Goal: Information Seeking & Learning: Learn about a topic

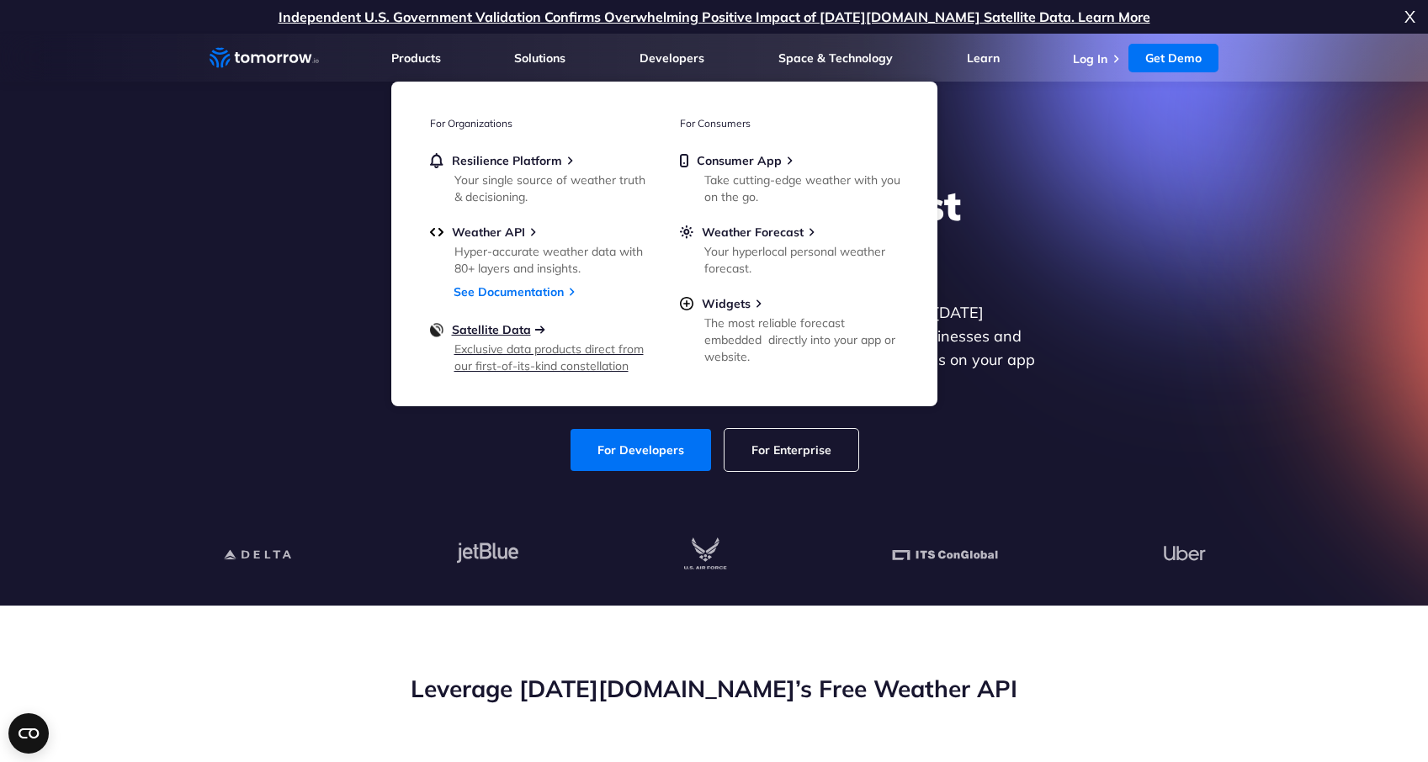
click at [492, 331] on span "Satellite Data" at bounding box center [491, 329] width 79 height 15
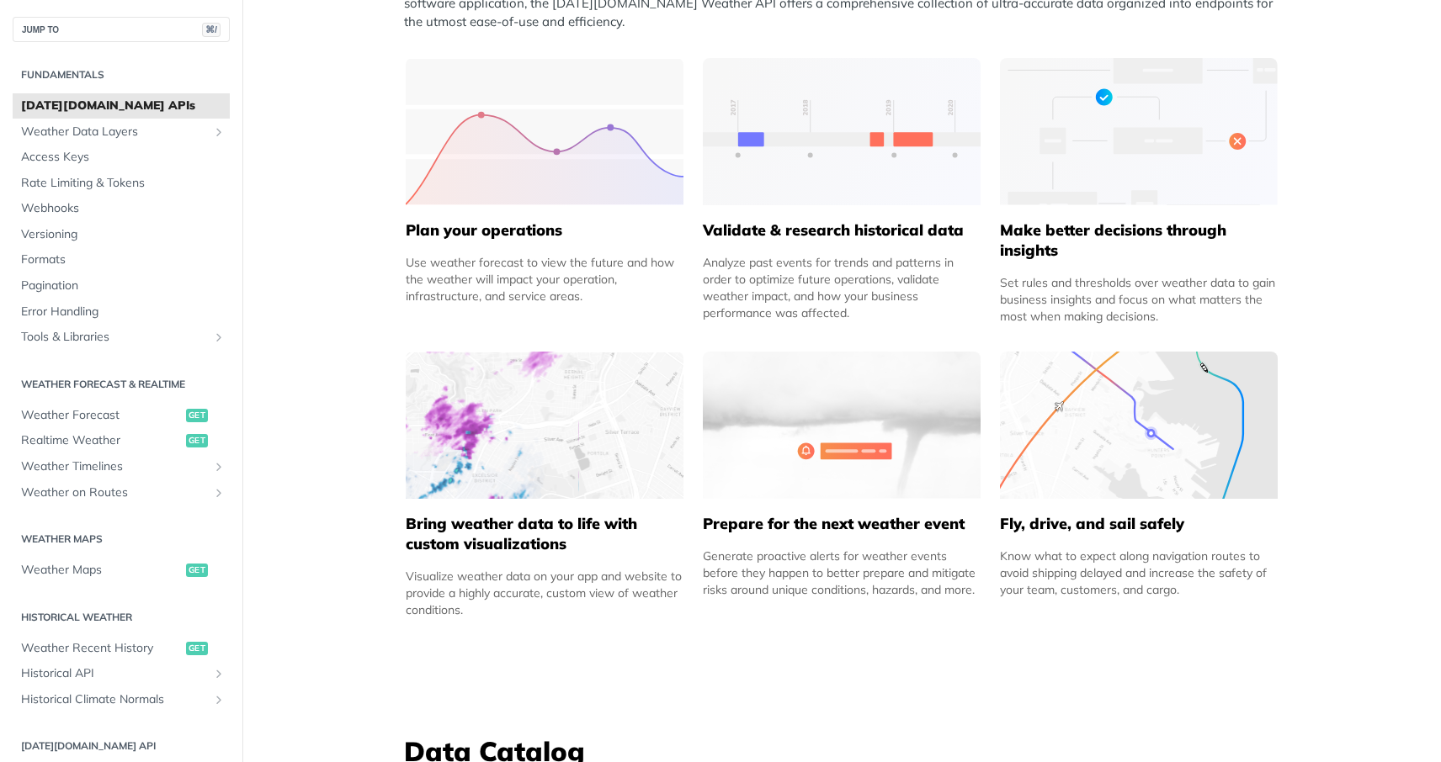
scroll to position [901, 0]
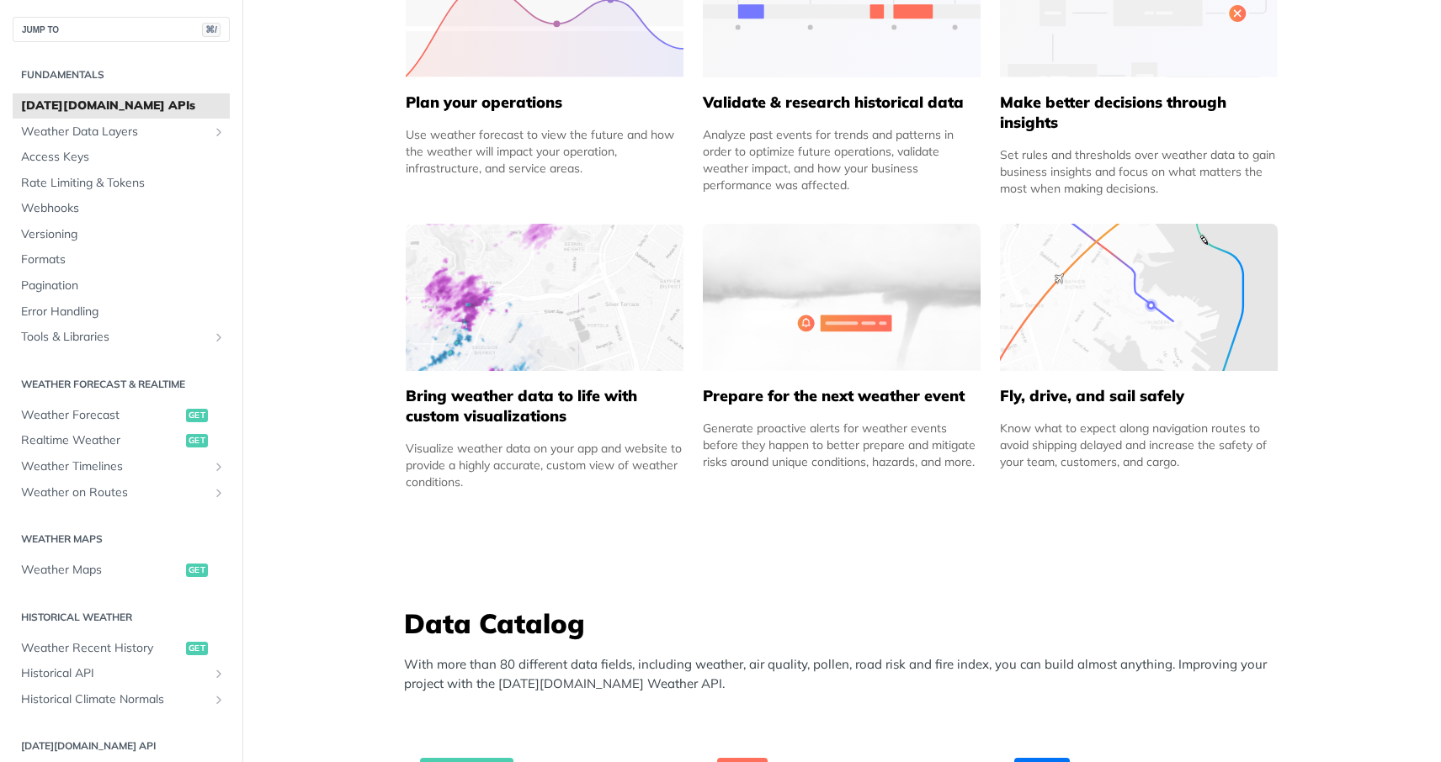
click at [438, 156] on div "Use weather forecast to view the future and how the weather will impact your op…" at bounding box center [545, 151] width 278 height 50
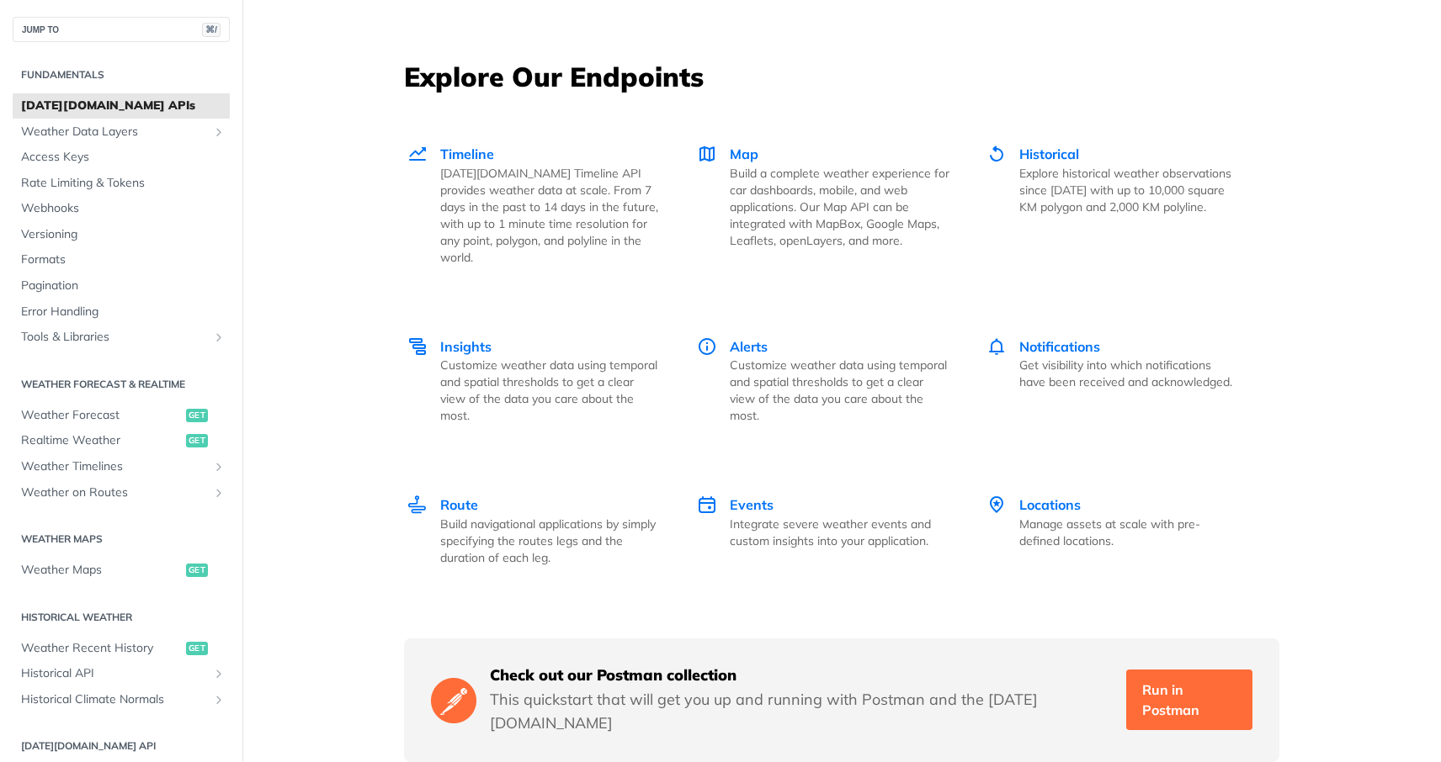
scroll to position [2315, 0]
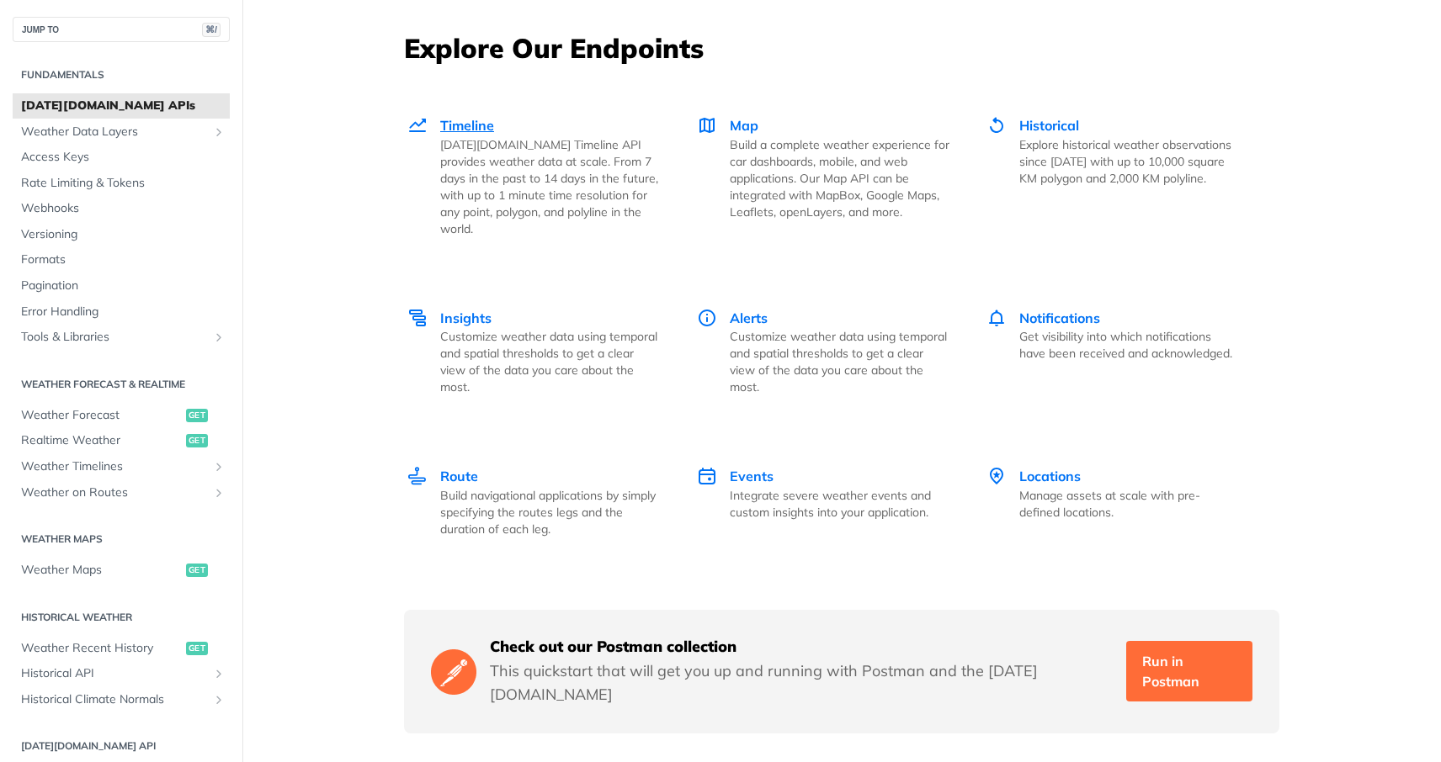
click at [483, 146] on p "Tomorrow.io Timeline API provides weather data at scale. From 7 days in the pas…" at bounding box center [550, 186] width 220 height 101
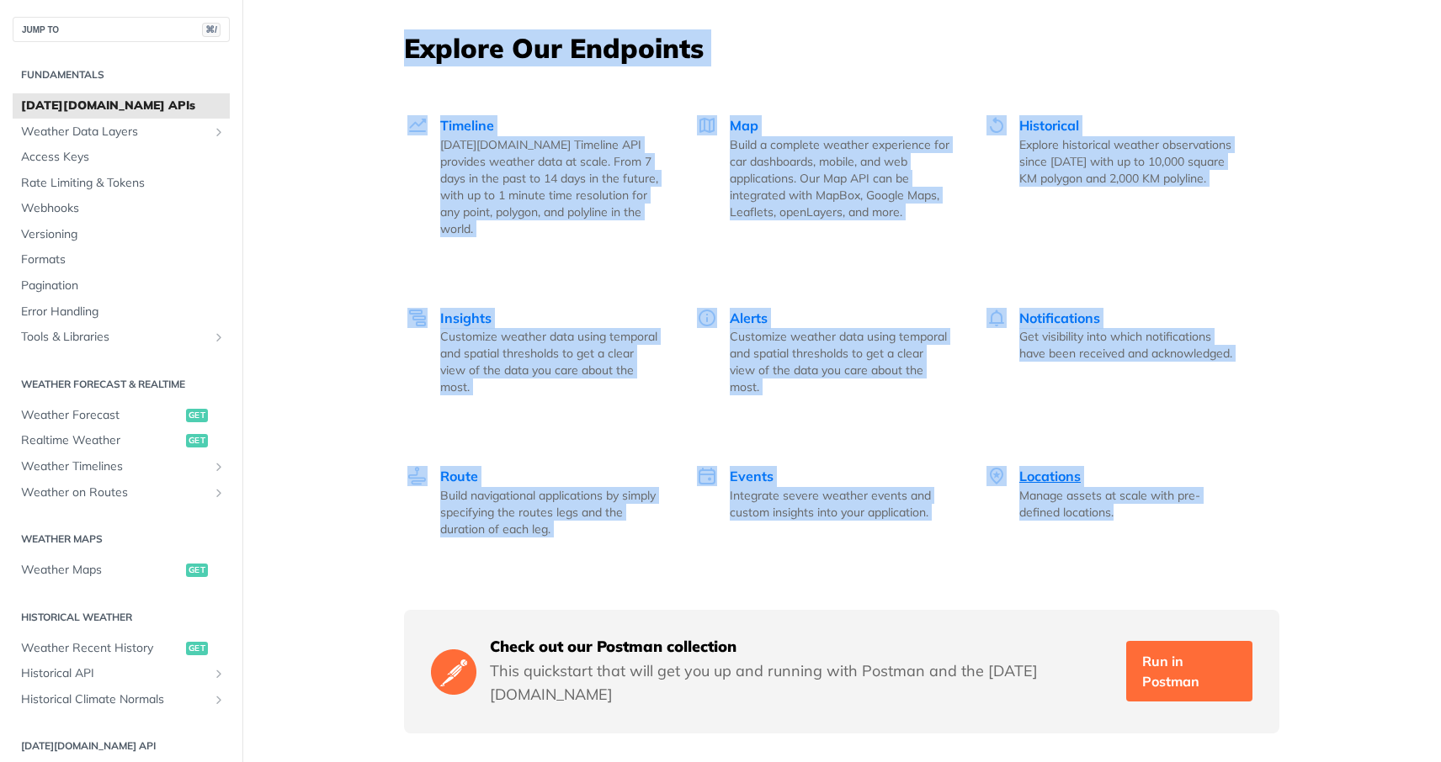
drag, startPoint x: 376, startPoint y: 50, endPoint x: 1075, endPoint y: 486, distance: 823.4
copy div "Explore Our Endpoints Timeline Tomorrow.io Timeline API provides weather data a…"
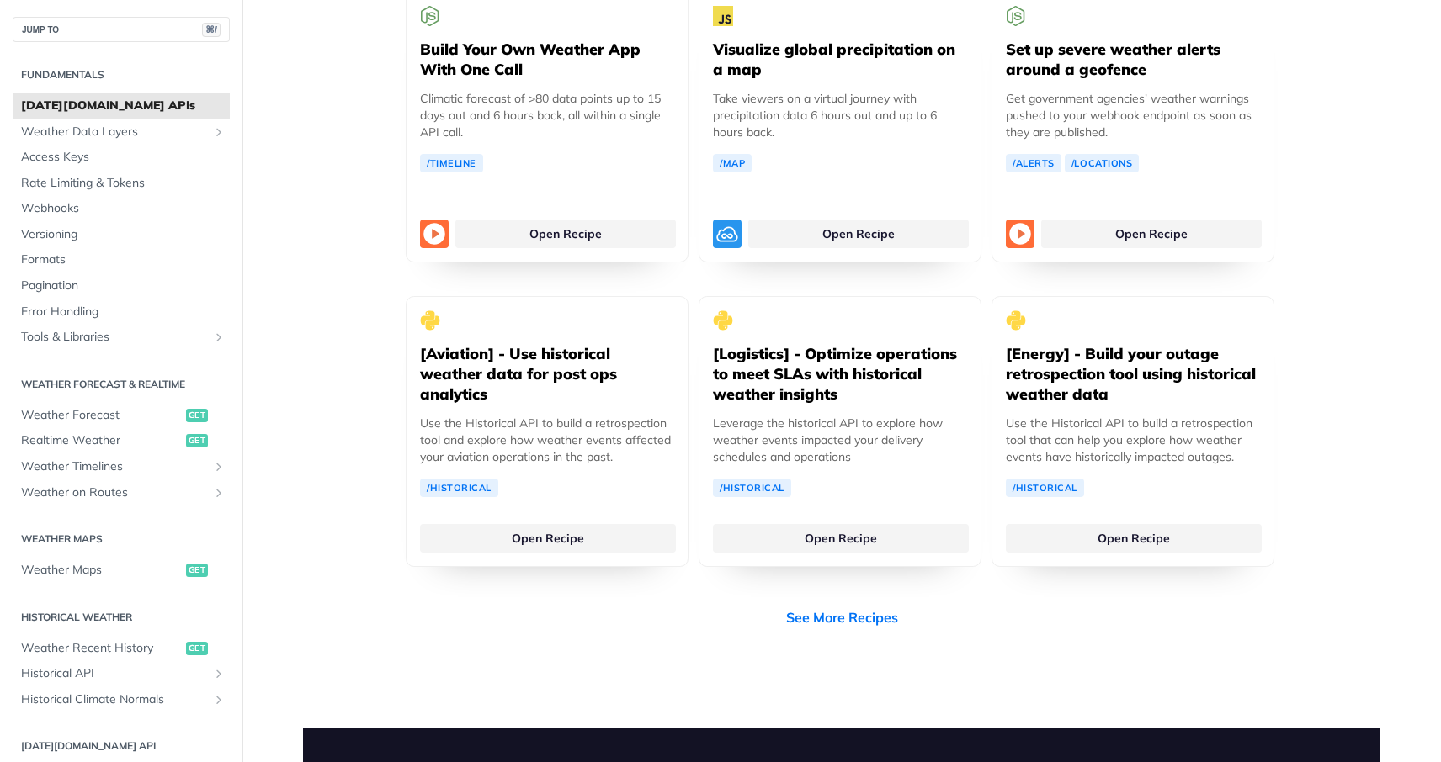
scroll to position [3484, 0]
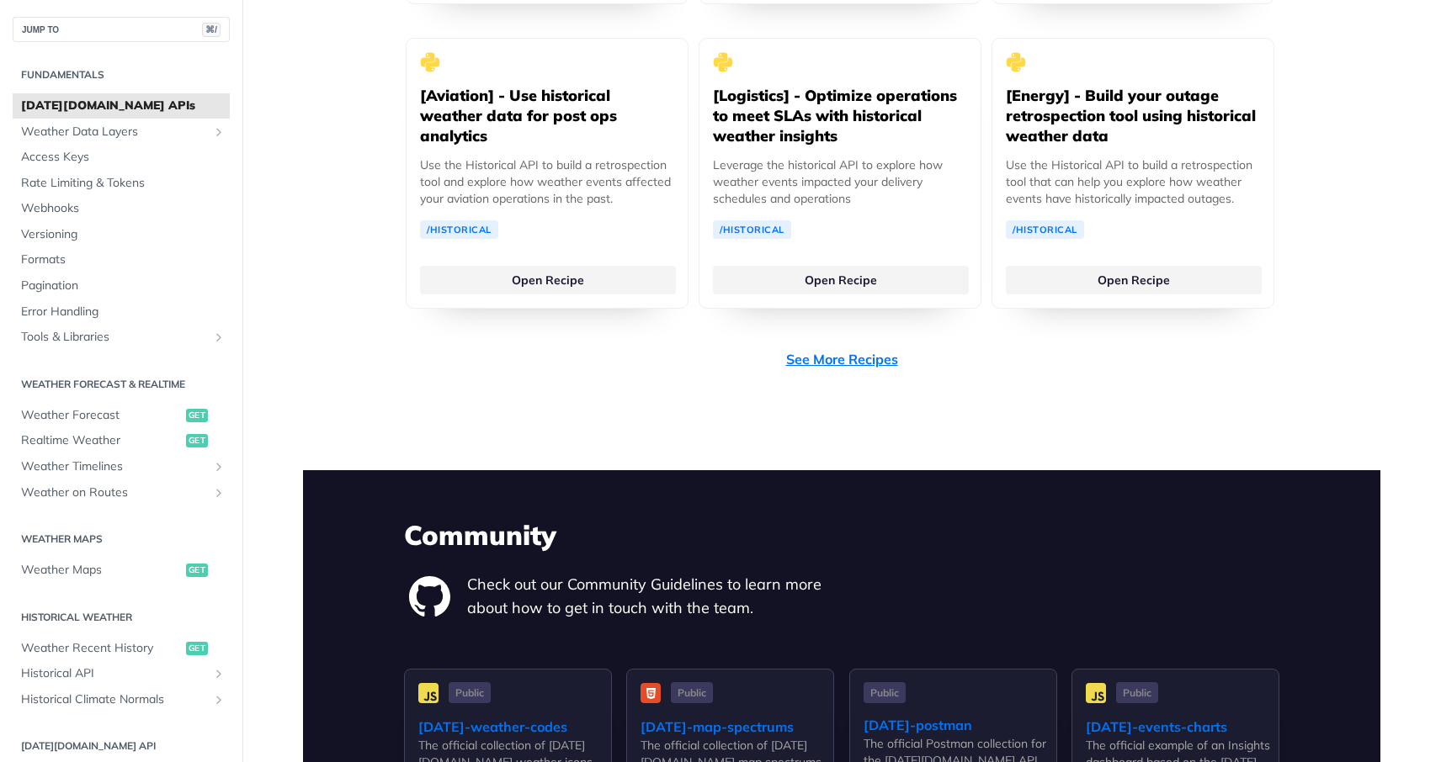
click at [859, 349] on link "See More Recipes" at bounding box center [842, 359] width 112 height 20
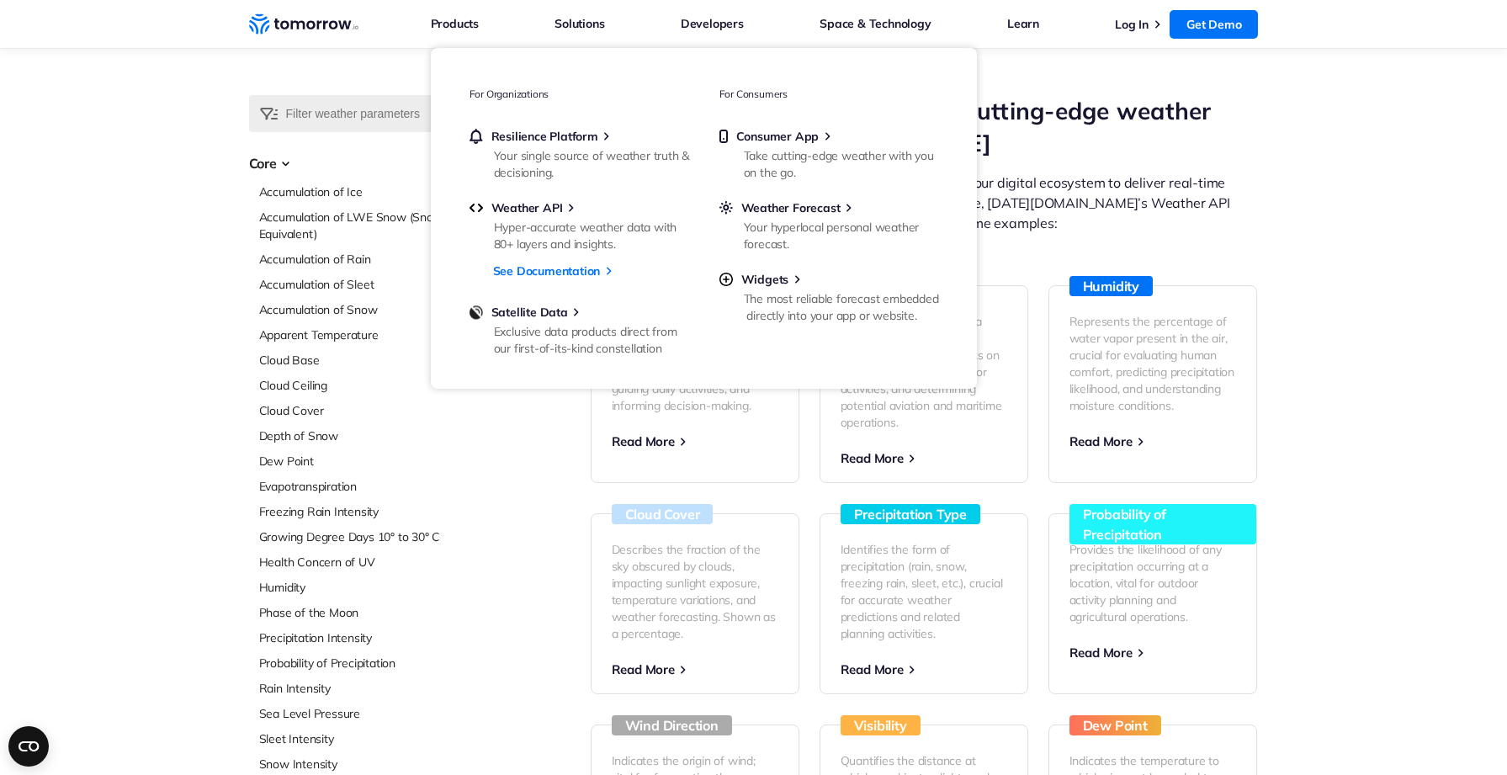
click at [280, 22] on icon "Weather Intelligence Solutions" at bounding box center [303, 23] width 109 height 21
